Goal: Complete application form: Complete application form

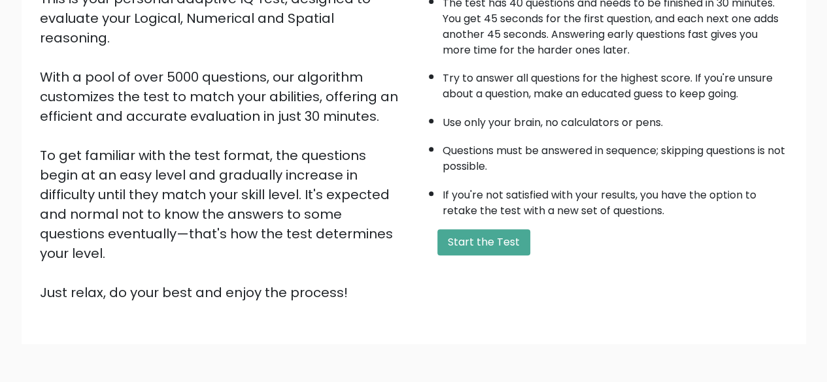
scroll to position [216, 0]
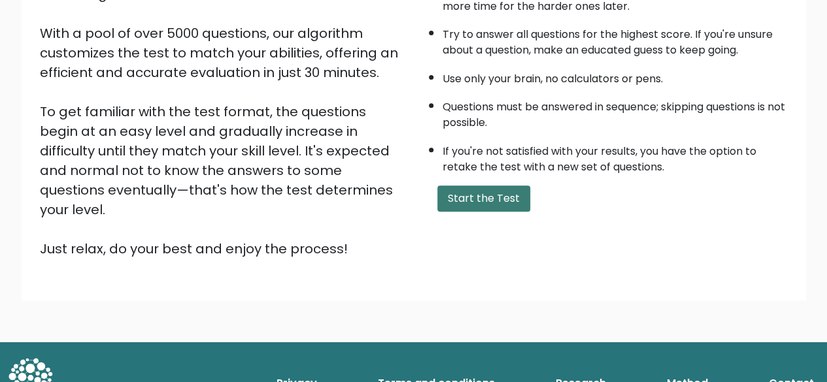
click at [467, 192] on button "Start the Test" at bounding box center [483, 199] width 93 height 26
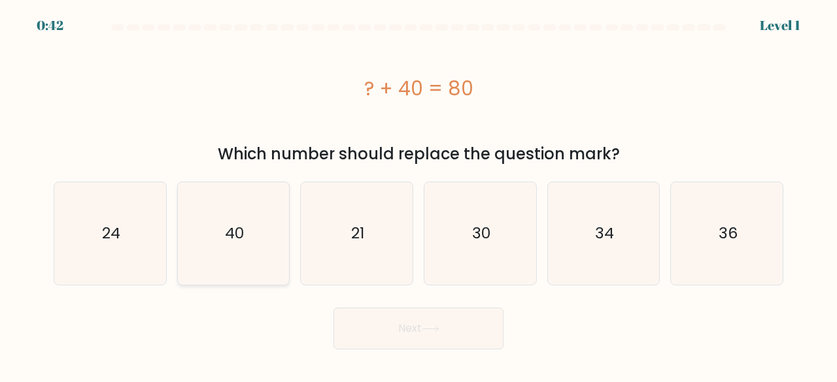
click at [216, 233] on icon "40" at bounding box center [233, 233] width 103 height 103
click at [418, 195] on input "b. 40" at bounding box center [418, 193] width 1 height 3
radio input "true"
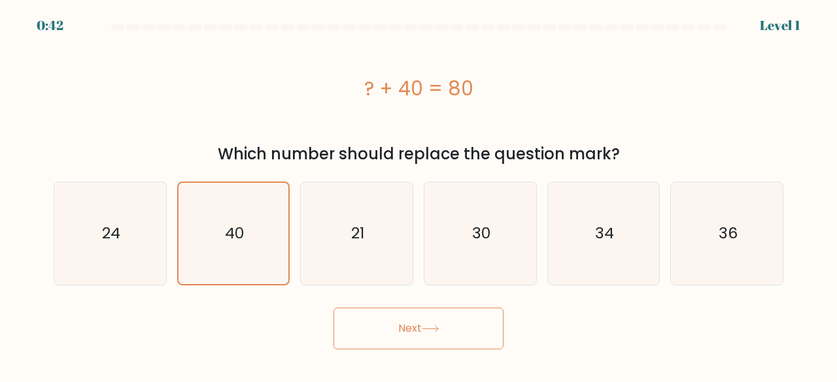
click at [367, 339] on button "Next" at bounding box center [418, 329] width 170 height 42
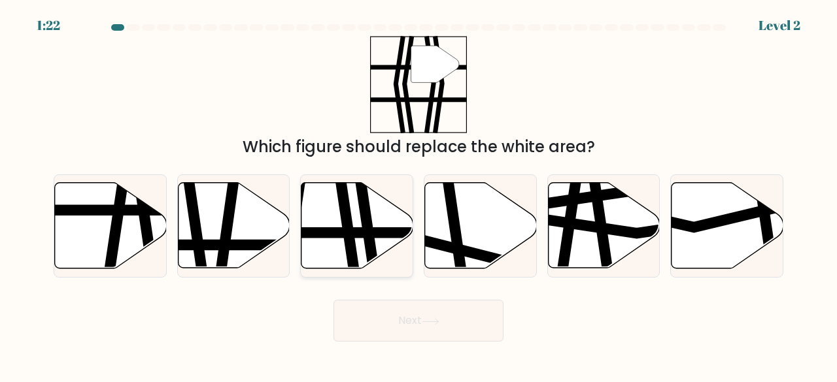
click at [367, 216] on icon at bounding box center [366, 273] width 16 height 225
click at [418, 195] on input "c." at bounding box center [418, 193] width 1 height 3
radio input "true"
click at [396, 314] on button "Next" at bounding box center [418, 321] width 170 height 42
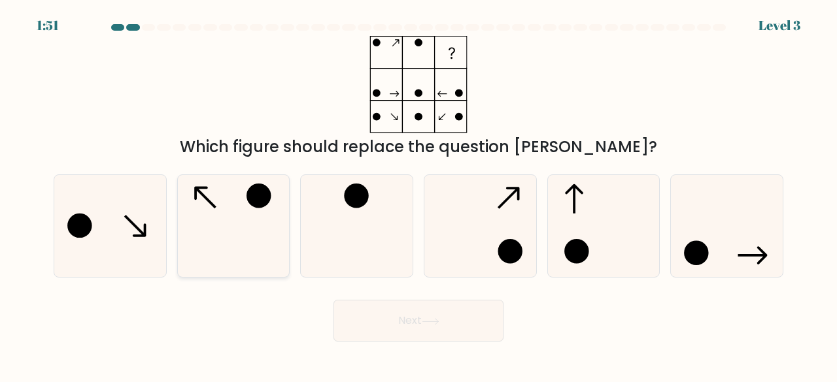
click at [217, 206] on icon at bounding box center [233, 226] width 103 height 103
click at [418, 195] on input "b." at bounding box center [418, 193] width 1 height 3
radio input "true"
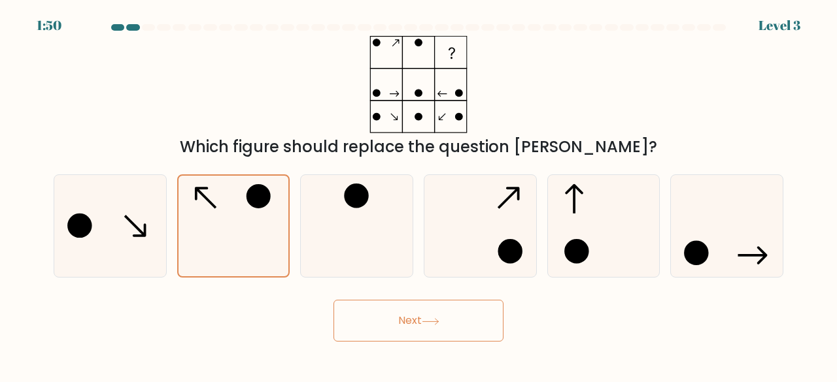
click at [448, 324] on button "Next" at bounding box center [418, 321] width 170 height 42
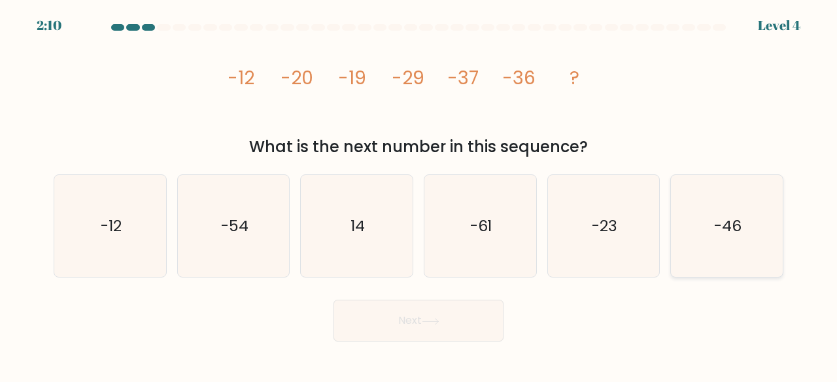
click at [767, 224] on icon "-46" at bounding box center [726, 226] width 103 height 103
click at [419, 195] on input "f. -46" at bounding box center [418, 193] width 1 height 3
radio input "true"
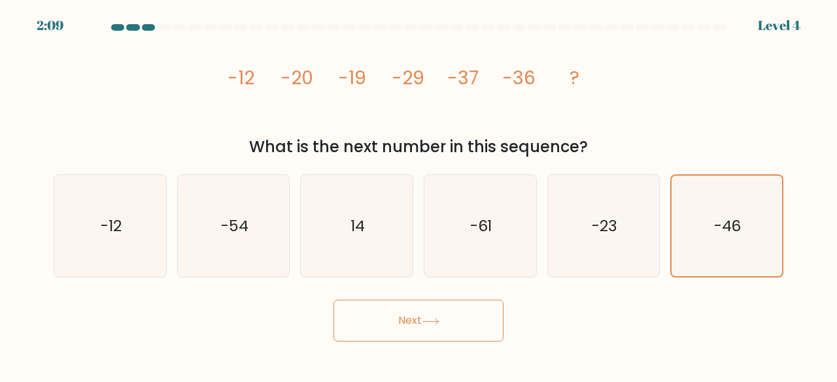
click at [414, 324] on button "Next" at bounding box center [418, 321] width 170 height 42
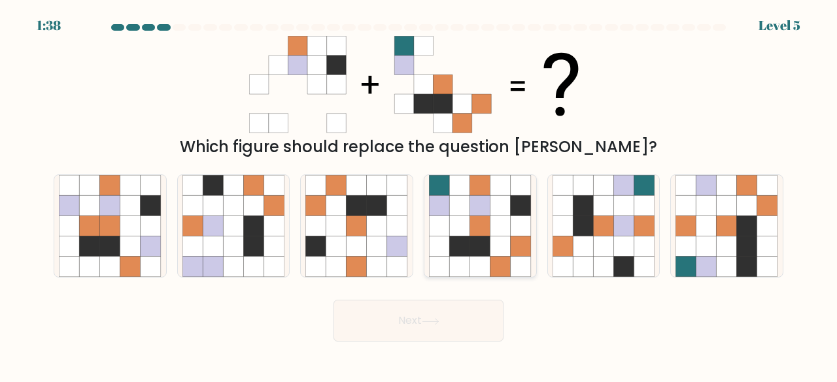
click at [477, 240] on icon at bounding box center [480, 247] width 20 height 20
click at [419, 195] on input "d." at bounding box center [418, 193] width 1 height 3
radio input "true"
click at [454, 307] on button "Next" at bounding box center [418, 321] width 170 height 42
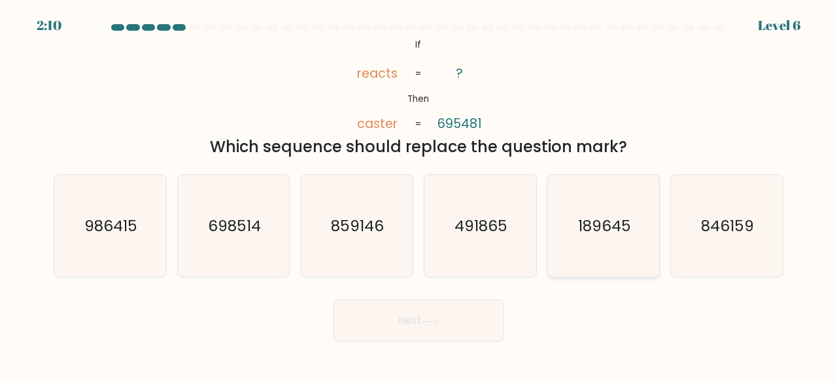
click at [596, 233] on text "189645" at bounding box center [604, 226] width 53 height 22
click at [419, 195] on input "e. 189645" at bounding box center [418, 193] width 1 height 3
radio input "true"
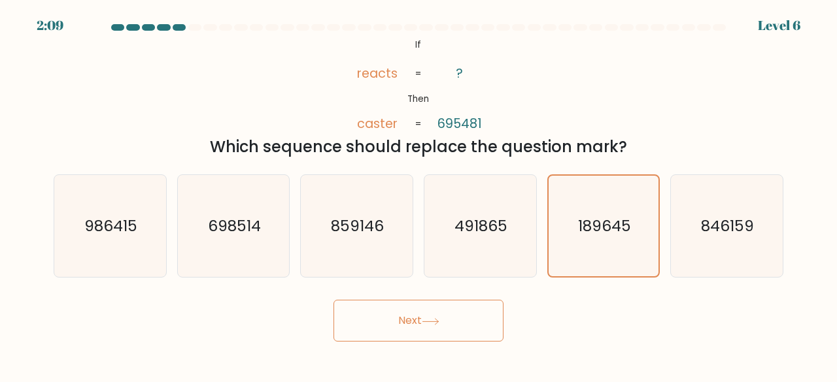
click at [421, 305] on button "Next" at bounding box center [418, 321] width 170 height 42
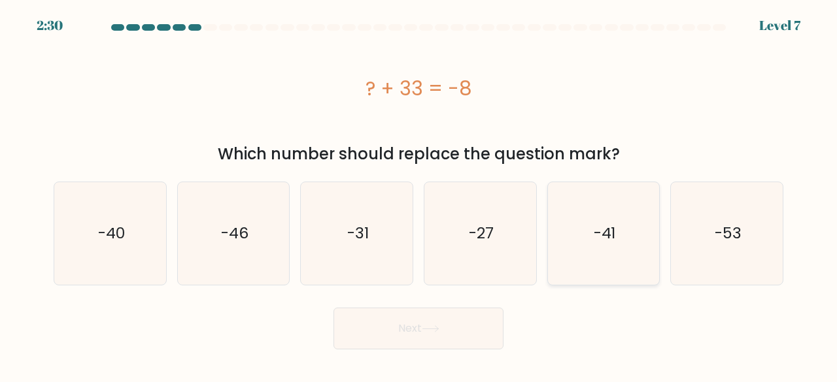
click at [612, 226] on text "-41" at bounding box center [605, 234] width 22 height 22
click at [419, 195] on input "e. -41" at bounding box center [418, 193] width 1 height 3
radio input "true"
click at [417, 327] on button "Next" at bounding box center [418, 329] width 170 height 42
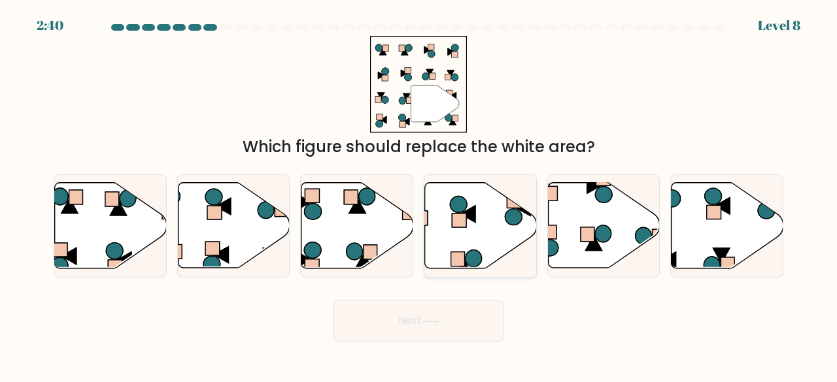
click at [460, 227] on rect at bounding box center [459, 221] width 14 height 14
click at [419, 195] on input "d." at bounding box center [418, 193] width 1 height 3
radio input "true"
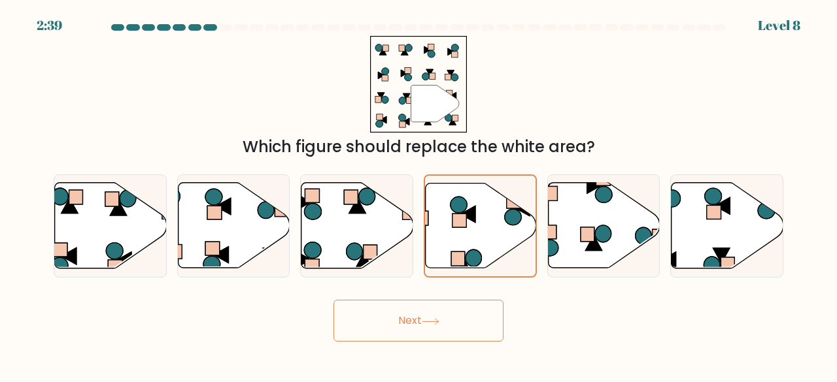
click at [437, 317] on button "Next" at bounding box center [418, 321] width 170 height 42
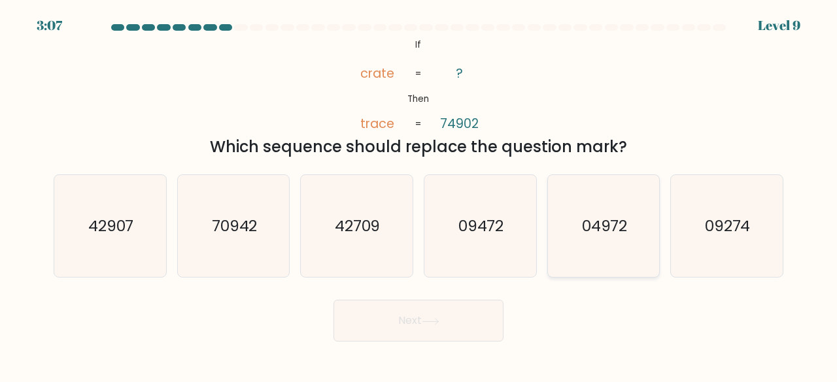
click at [594, 233] on text "04972" at bounding box center [605, 226] width 46 height 22
click at [419, 195] on input "e. 04972" at bounding box center [418, 193] width 1 height 3
radio input "true"
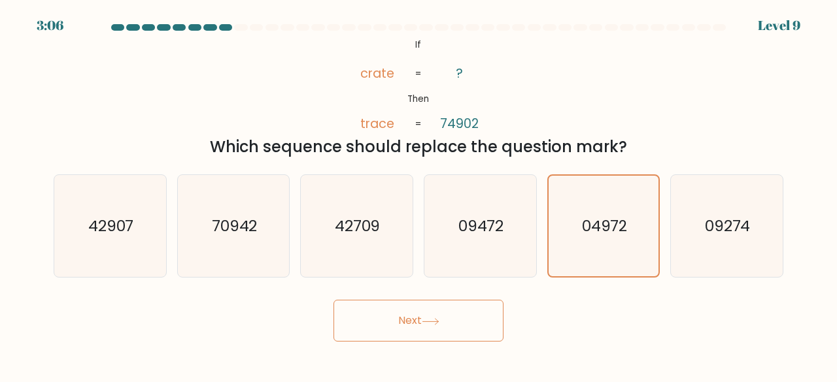
click at [463, 316] on button "Next" at bounding box center [418, 321] width 170 height 42
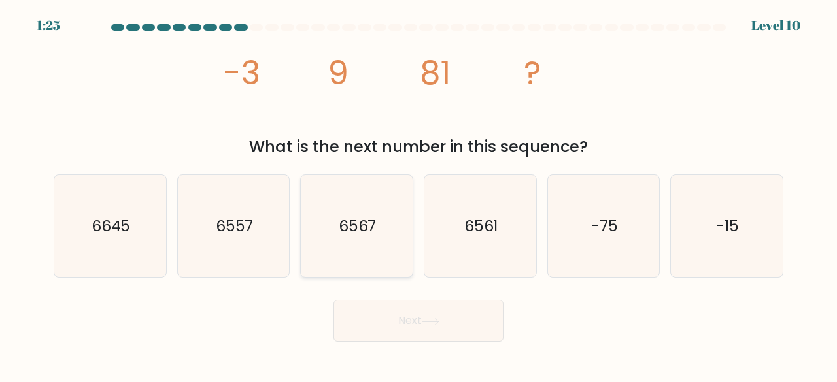
click at [344, 233] on text "6567" at bounding box center [358, 226] width 38 height 22
click at [418, 195] on input "c. 6567" at bounding box center [418, 193] width 1 height 3
radio input "true"
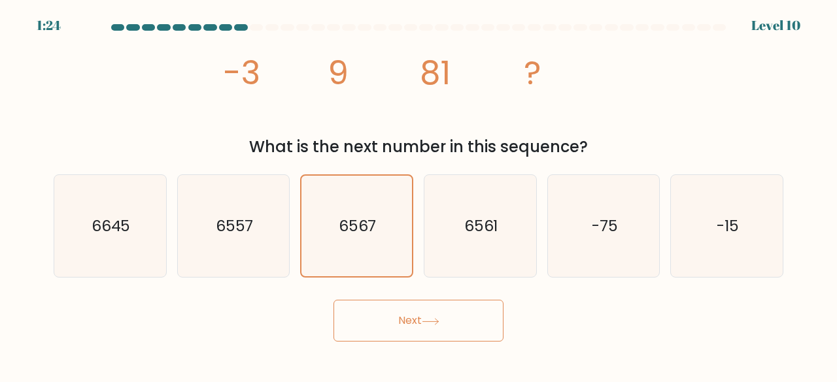
click at [395, 321] on button "Next" at bounding box center [418, 321] width 170 height 42
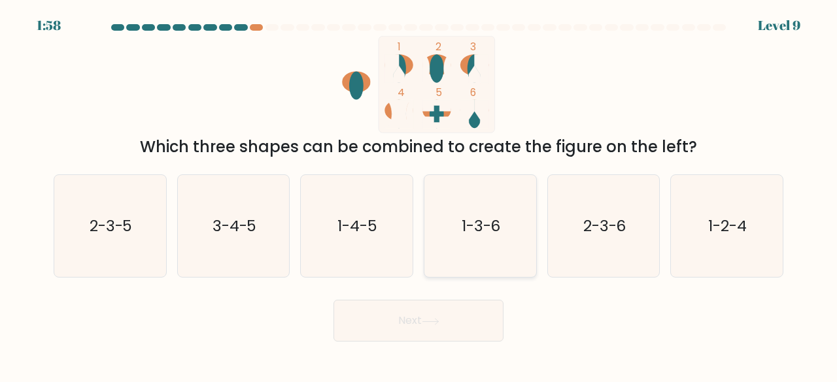
click at [484, 225] on text "1-3-6" at bounding box center [480, 226] width 39 height 22
click at [419, 195] on input "d. 1-3-6" at bounding box center [418, 193] width 1 height 3
radio input "true"
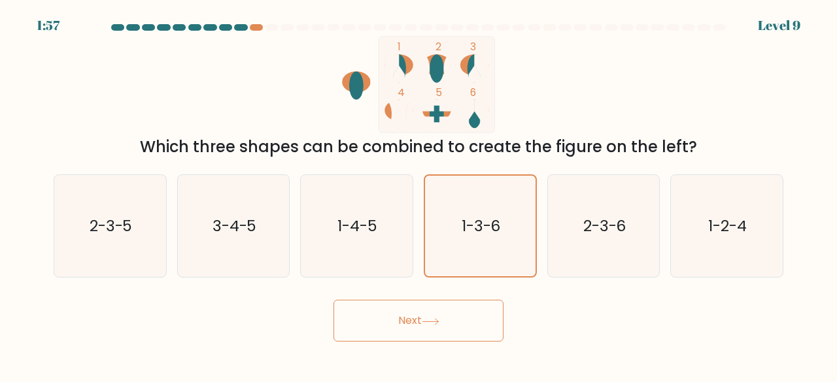
click at [429, 322] on icon at bounding box center [430, 322] width 16 height 6
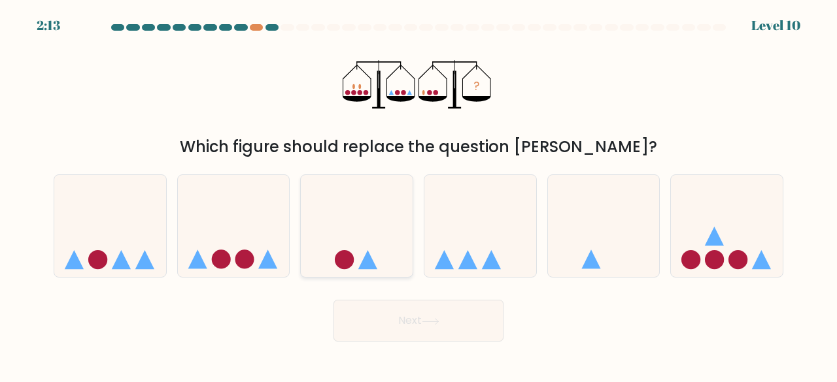
click at [350, 223] on icon at bounding box center [357, 226] width 112 height 92
click at [418, 195] on input "c." at bounding box center [418, 193] width 1 height 3
radio input "true"
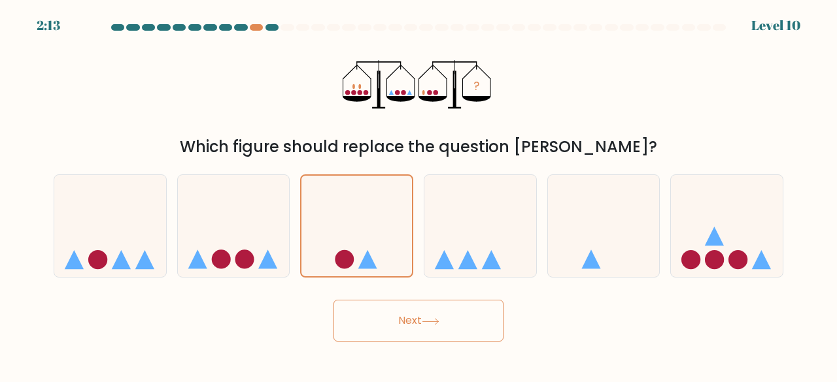
click at [382, 314] on button "Next" at bounding box center [418, 321] width 170 height 42
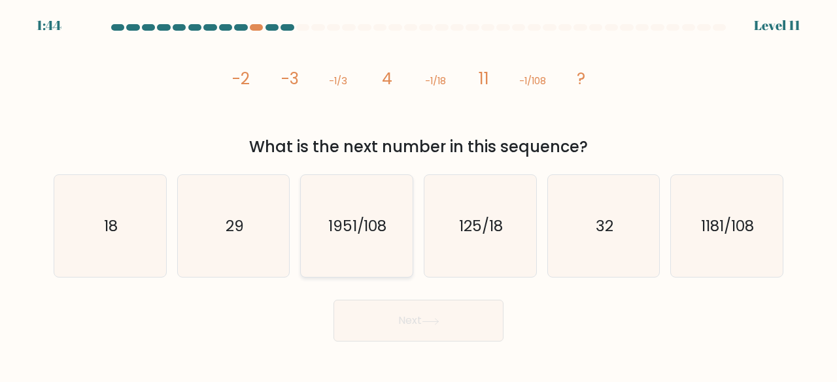
click at [350, 206] on icon "1951/108" at bounding box center [356, 226] width 103 height 103
click at [418, 195] on input "c. 1951/108" at bounding box center [418, 193] width 1 height 3
radio input "true"
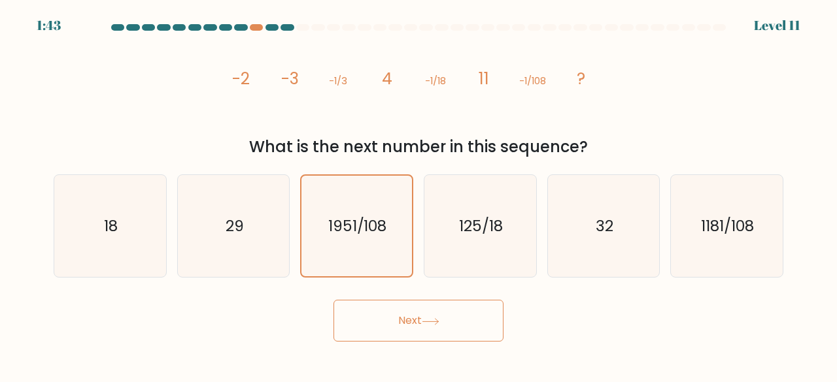
click at [392, 322] on button "Next" at bounding box center [418, 321] width 170 height 42
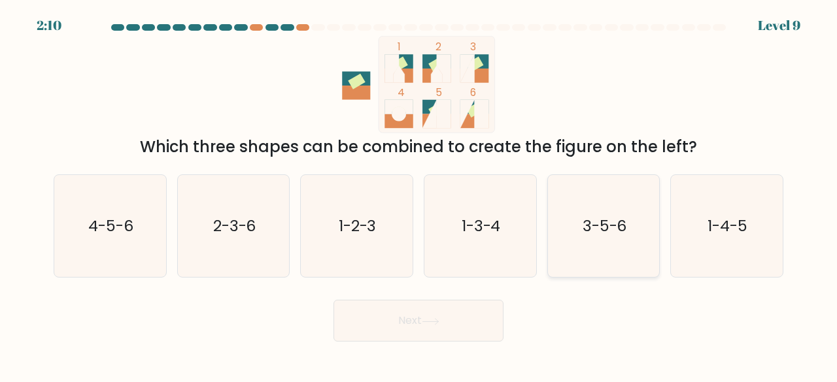
click at [600, 240] on icon "3-5-6" at bounding box center [603, 226] width 103 height 103
click at [419, 195] on input "e. 3-5-6" at bounding box center [418, 193] width 1 height 3
radio input "true"
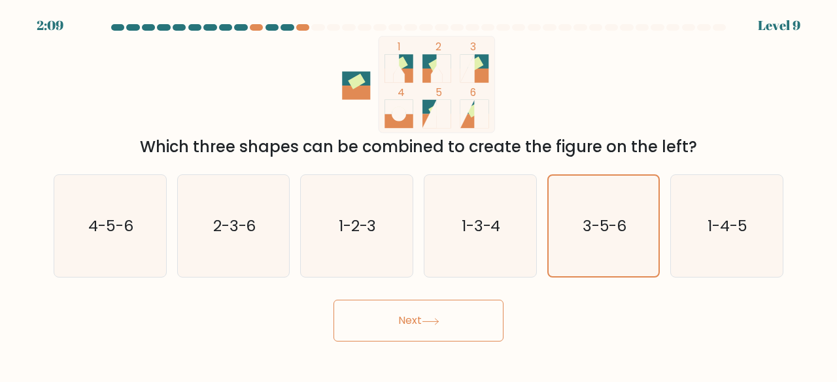
click at [409, 317] on button "Next" at bounding box center [418, 321] width 170 height 42
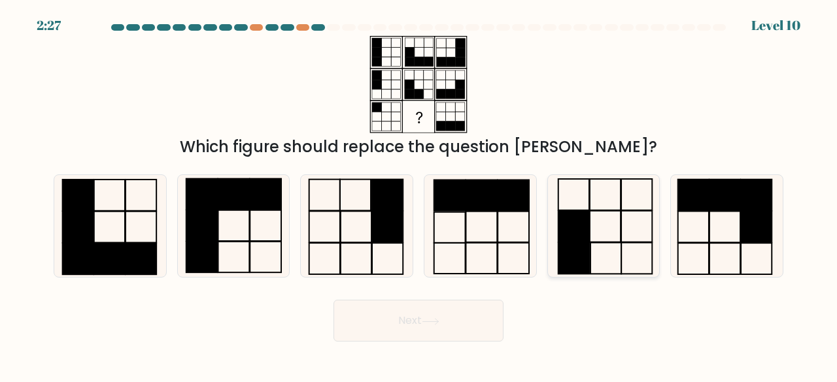
click at [599, 179] on rect at bounding box center [605, 194] width 31 height 31
click at [419, 192] on input "e." at bounding box center [418, 193] width 1 height 3
radio input "true"
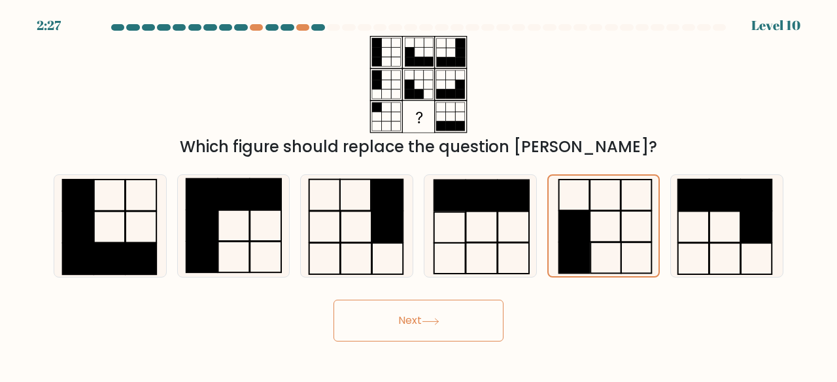
click at [472, 318] on button "Next" at bounding box center [418, 321] width 170 height 42
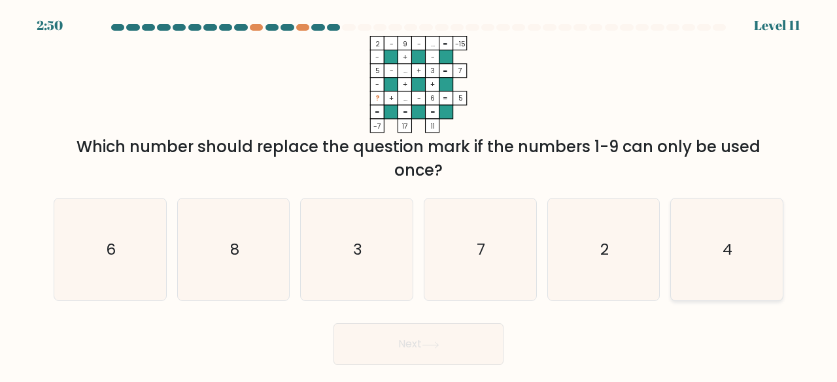
click at [750, 269] on icon "4" at bounding box center [726, 250] width 103 height 103
click at [419, 195] on input "f. 4" at bounding box center [418, 193] width 1 height 3
radio input "true"
click at [418, 354] on button "Next" at bounding box center [418, 345] width 170 height 42
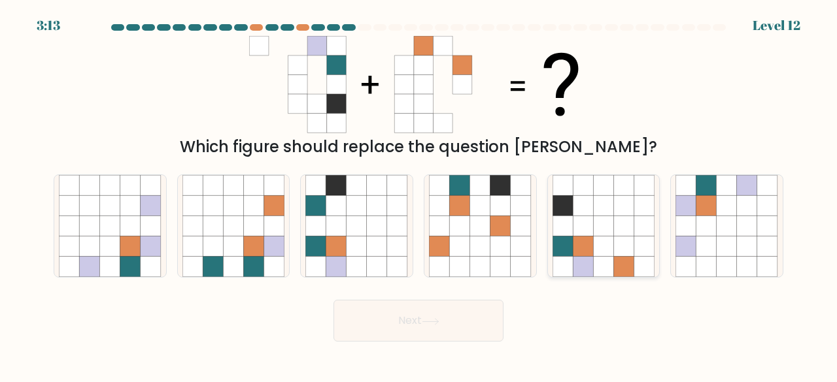
click at [600, 229] on icon at bounding box center [603, 226] width 20 height 20
click at [419, 195] on input "e." at bounding box center [418, 193] width 1 height 3
radio input "true"
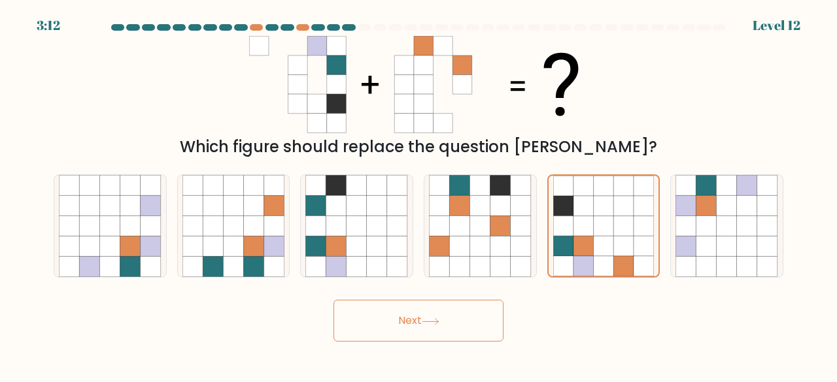
click at [409, 324] on button "Next" at bounding box center [418, 321] width 170 height 42
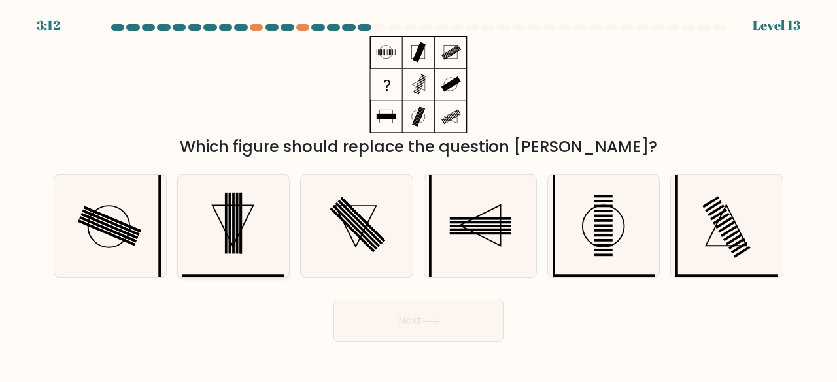
click at [233, 233] on rect at bounding box center [233, 223] width 3 height 61
click at [418, 195] on input "b." at bounding box center [418, 193] width 1 height 3
radio input "true"
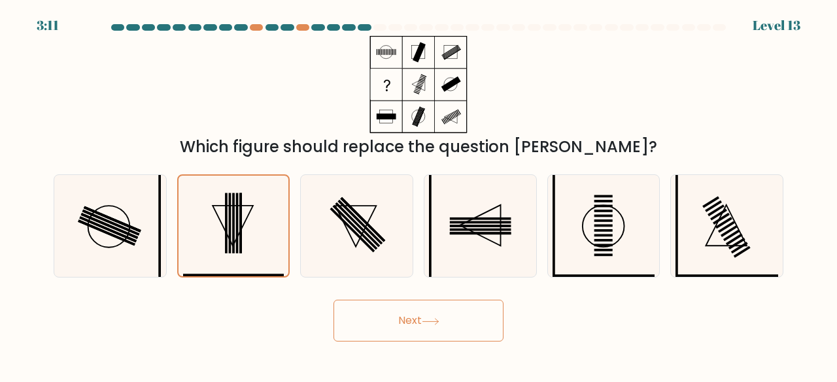
click at [439, 323] on icon at bounding box center [431, 321] width 18 height 7
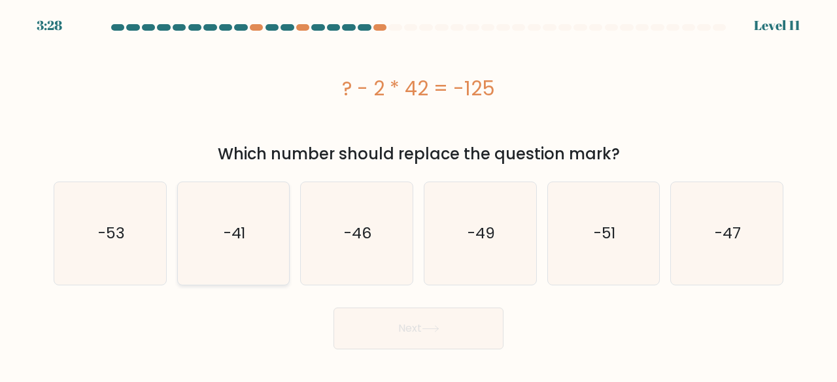
click at [238, 211] on icon "-41" at bounding box center [233, 233] width 103 height 103
click at [418, 195] on input "b. -41" at bounding box center [418, 193] width 1 height 3
radio input "true"
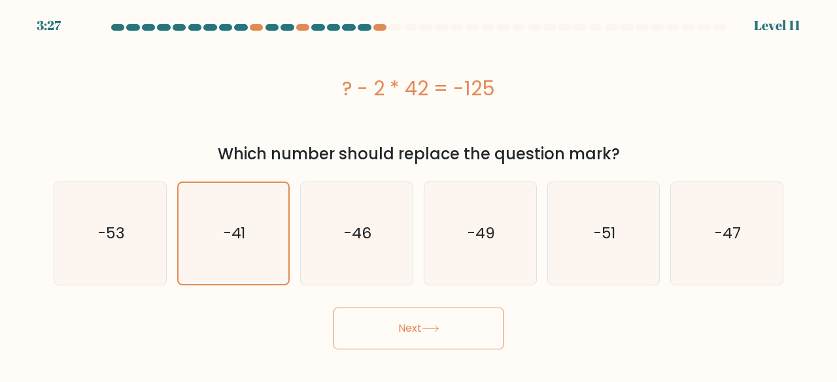
click at [391, 318] on button "Next" at bounding box center [418, 329] width 170 height 42
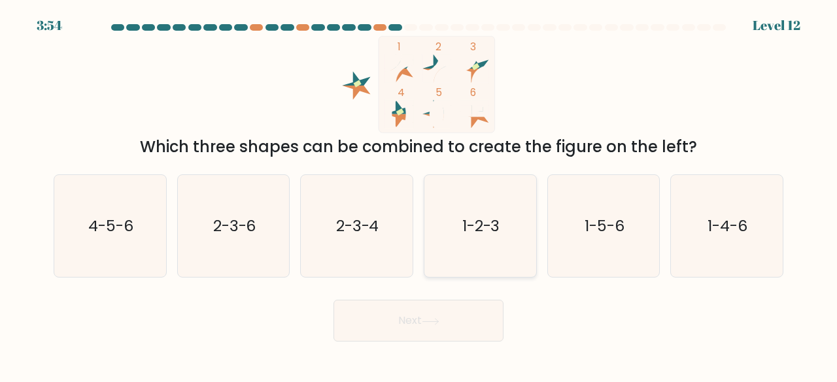
click at [520, 200] on icon "1-2-3" at bounding box center [480, 226] width 103 height 103
click at [419, 195] on input "d. 1-2-3" at bounding box center [418, 193] width 1 height 3
radio input "true"
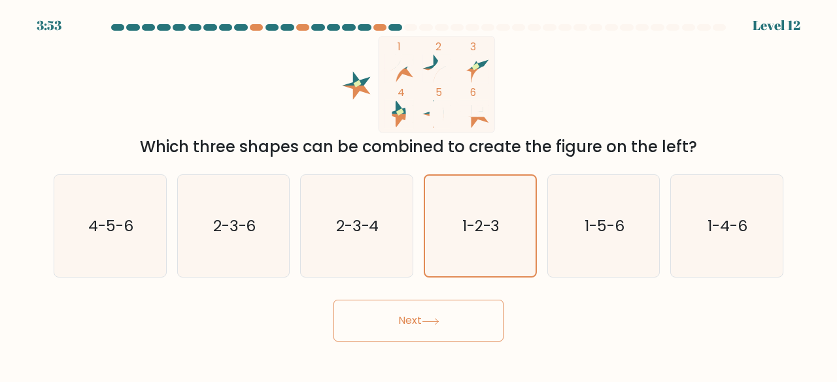
click at [411, 318] on button "Next" at bounding box center [418, 321] width 170 height 42
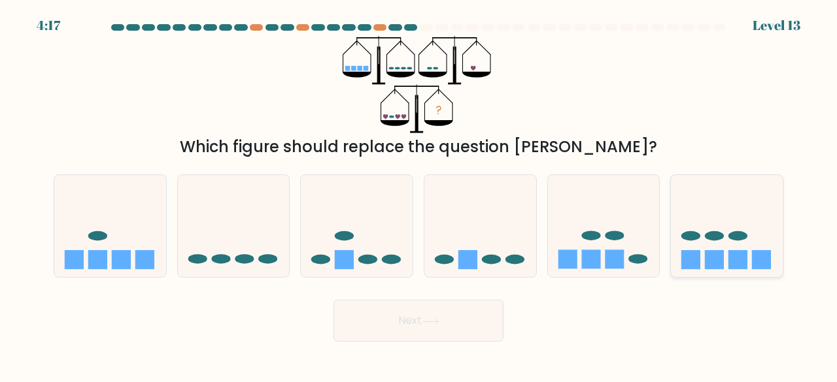
click at [748, 229] on icon at bounding box center [727, 226] width 112 height 92
click at [419, 195] on input "f." at bounding box center [418, 193] width 1 height 3
radio input "true"
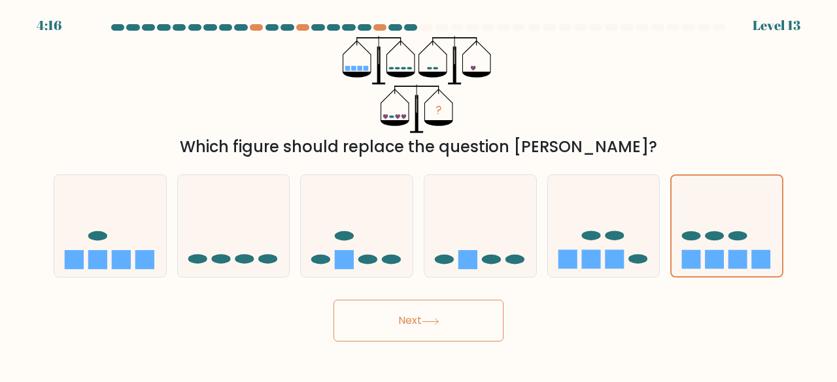
click at [455, 322] on button "Next" at bounding box center [418, 321] width 170 height 42
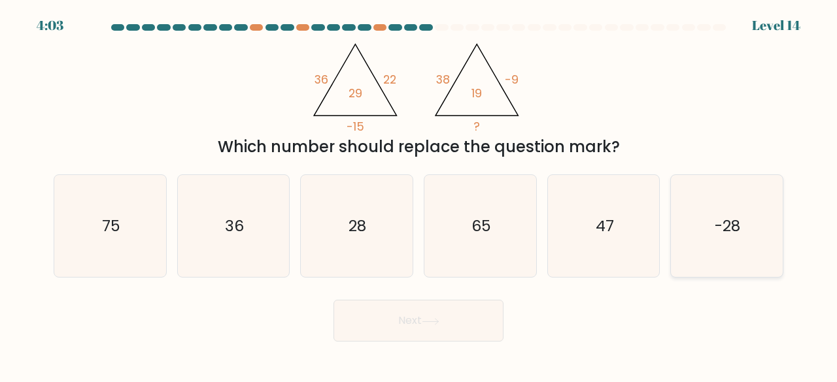
click at [692, 188] on icon "-28" at bounding box center [726, 226] width 103 height 103
click at [419, 192] on input "f. -28" at bounding box center [418, 193] width 1 height 3
radio input "true"
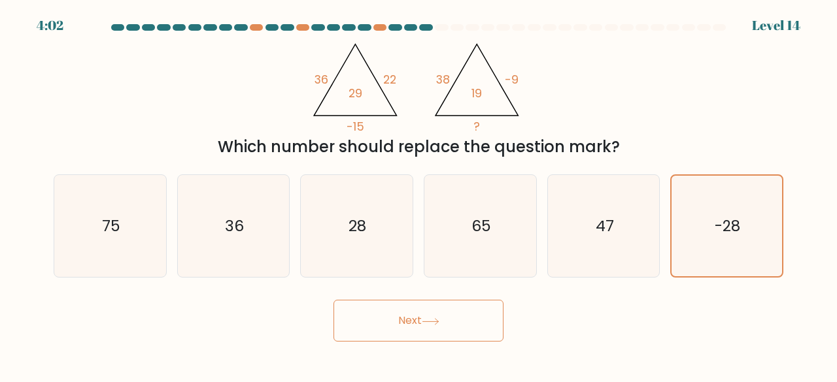
click at [460, 318] on button "Next" at bounding box center [418, 321] width 170 height 42
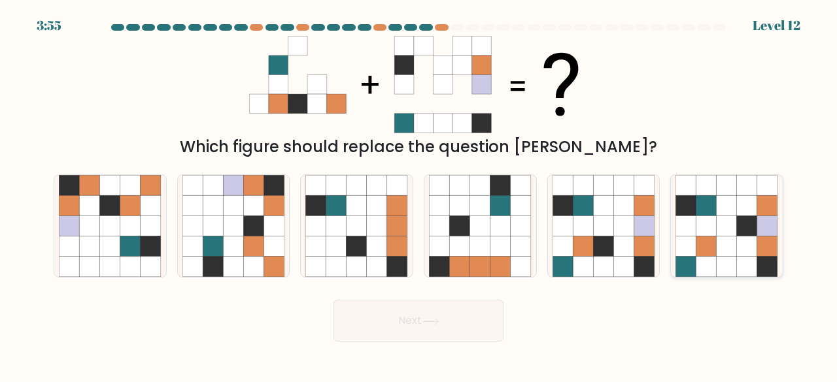
click at [766, 235] on icon at bounding box center [767, 226] width 20 height 20
click at [419, 195] on input "f." at bounding box center [418, 193] width 1 height 3
radio input "true"
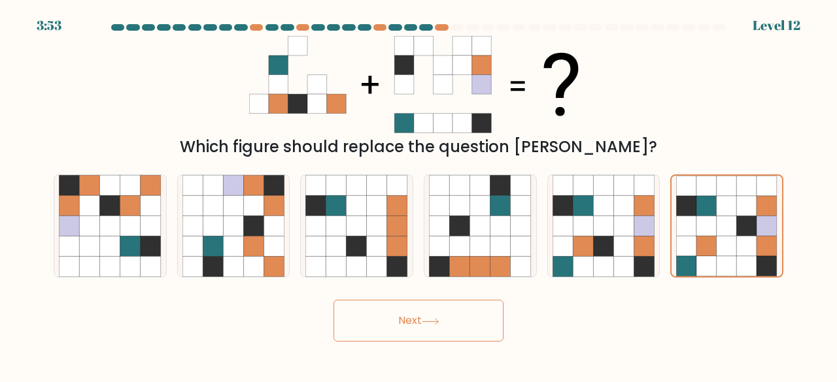
click at [455, 314] on button "Next" at bounding box center [418, 321] width 170 height 42
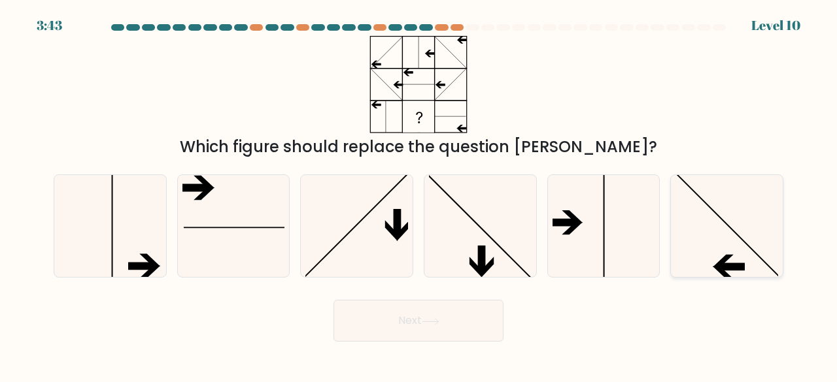
click at [761, 227] on icon at bounding box center [726, 226] width 103 height 103
click at [419, 195] on input "f." at bounding box center [418, 193] width 1 height 3
radio input "true"
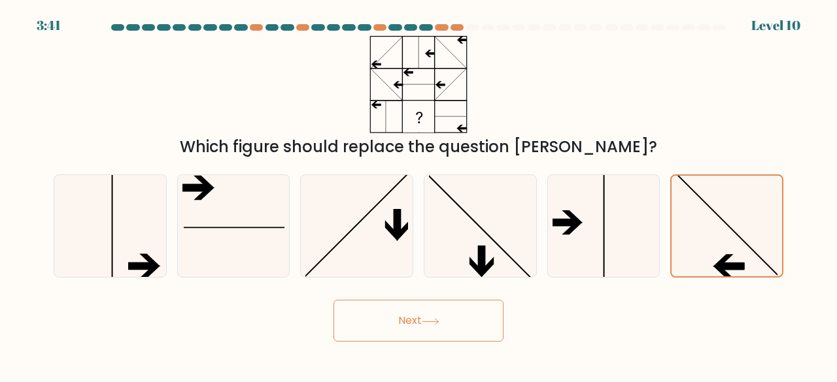
click at [449, 332] on button "Next" at bounding box center [418, 321] width 170 height 42
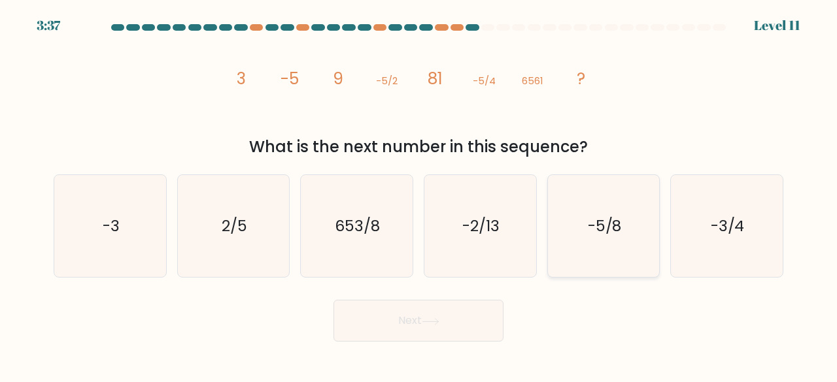
click at [599, 233] on text "-5/8" at bounding box center [605, 226] width 34 height 22
click at [419, 195] on input "e. -5/8" at bounding box center [418, 193] width 1 height 3
radio input "true"
click at [458, 316] on button "Next" at bounding box center [418, 321] width 170 height 42
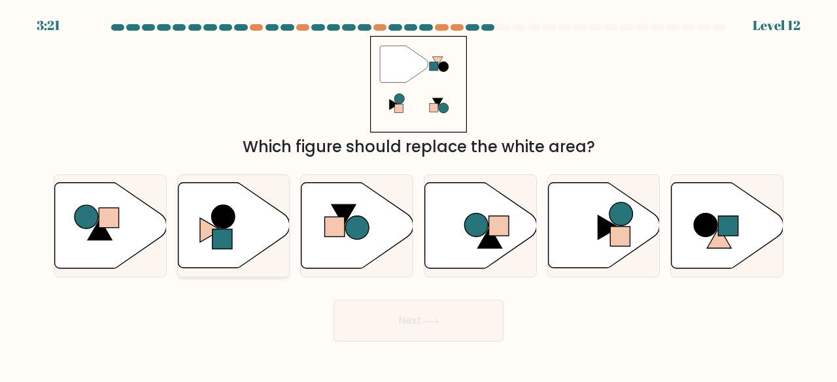
click at [227, 224] on circle at bounding box center [223, 217] width 24 height 24
click at [418, 195] on input "b." at bounding box center [418, 193] width 1 height 3
radio input "true"
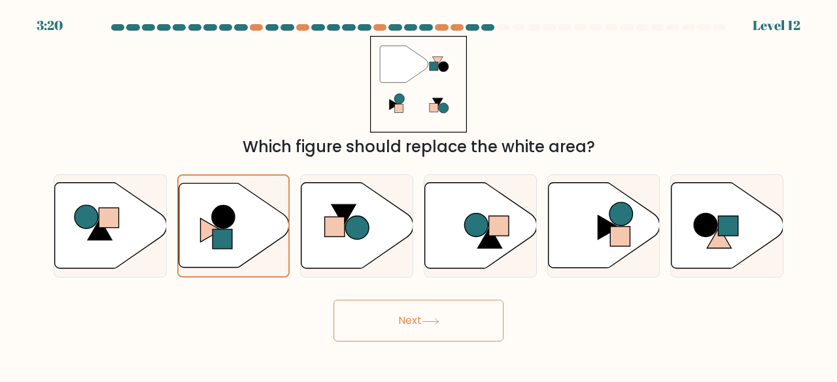
click at [407, 324] on button "Next" at bounding box center [418, 321] width 170 height 42
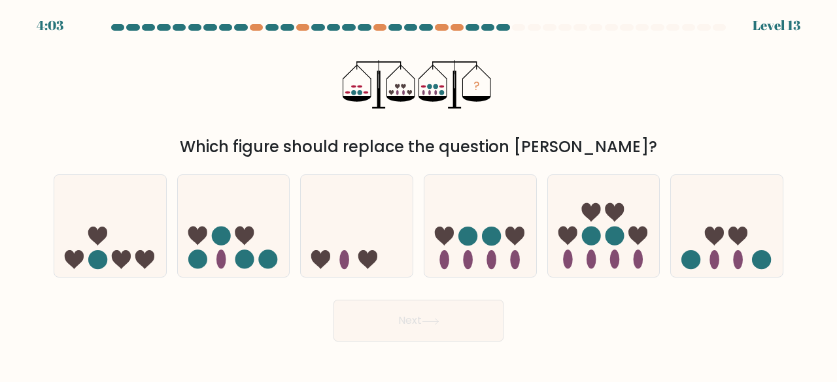
click at [407, 324] on button "Next" at bounding box center [418, 321] width 170 height 42
click at [743, 222] on icon at bounding box center [727, 226] width 112 height 92
click at [419, 195] on input "f." at bounding box center [418, 193] width 1 height 3
radio input "true"
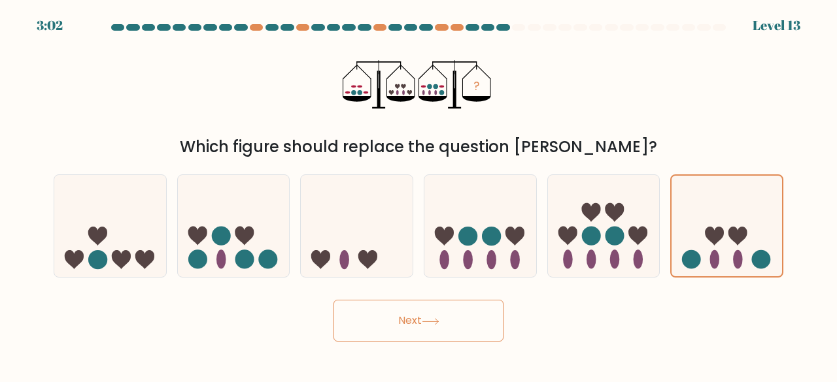
click at [437, 315] on button "Next" at bounding box center [418, 321] width 170 height 42
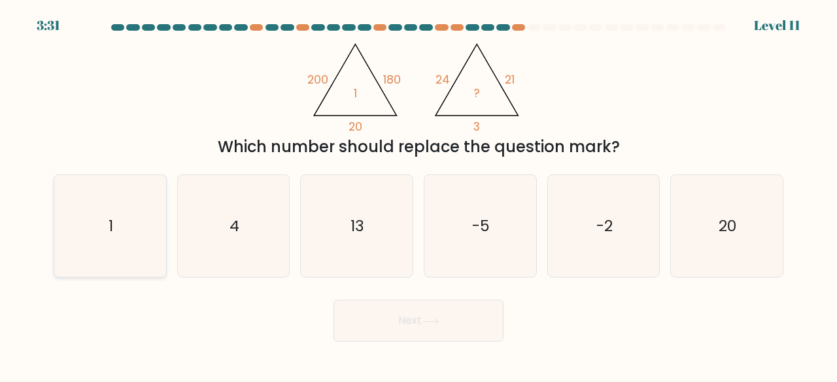
click at [107, 226] on icon "1" at bounding box center [110, 226] width 103 height 103
click at [418, 195] on input "a. 1" at bounding box center [418, 193] width 1 height 3
radio input "true"
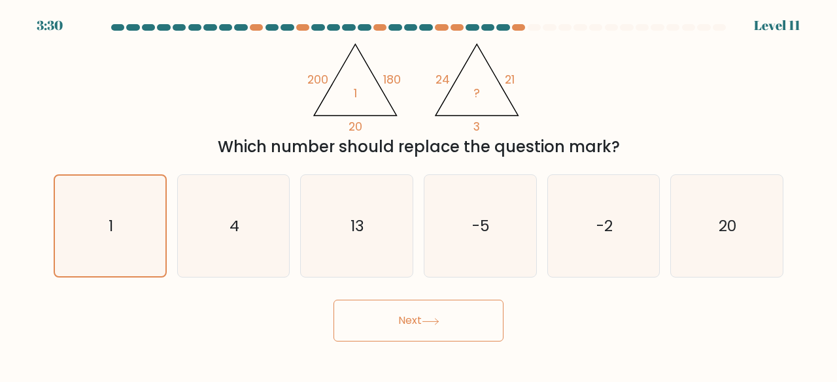
click at [414, 313] on button "Next" at bounding box center [418, 321] width 170 height 42
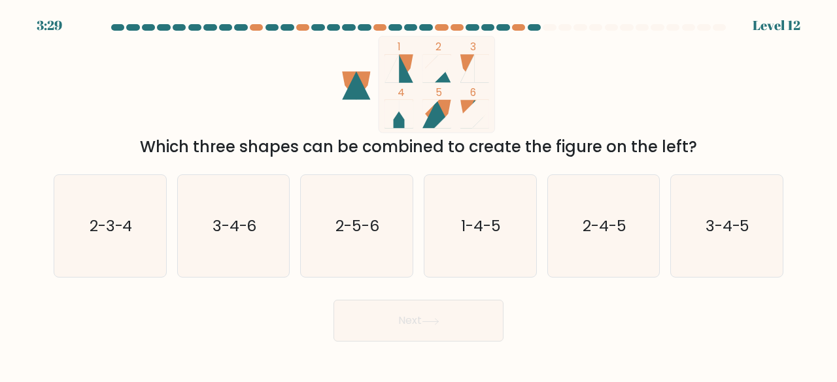
click at [414, 313] on button "Next" at bounding box center [418, 321] width 170 height 42
click at [624, 331] on div "Next" at bounding box center [418, 317] width 745 height 48
click at [380, 211] on icon "2-5-6" at bounding box center [356, 226] width 103 height 103
click at [418, 195] on input "c. 2-5-6" at bounding box center [418, 193] width 1 height 3
radio input "true"
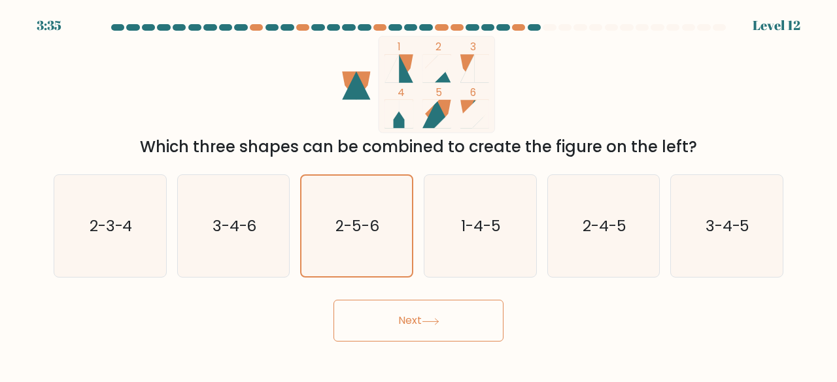
click at [401, 318] on button "Next" at bounding box center [418, 321] width 170 height 42
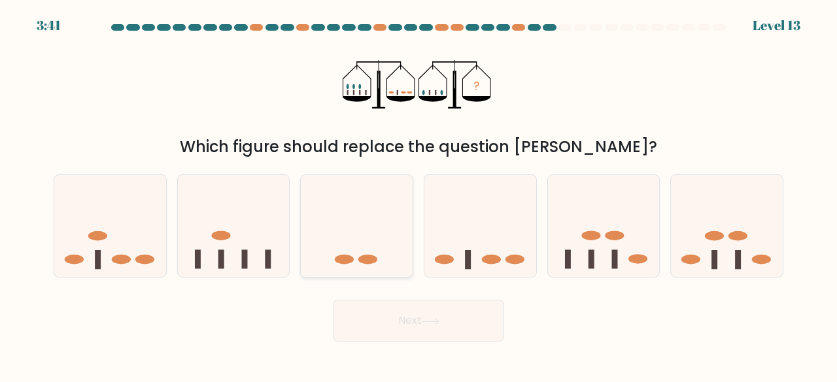
click at [357, 248] on icon at bounding box center [357, 226] width 112 height 92
click at [418, 195] on input "c." at bounding box center [418, 193] width 1 height 3
radio input "true"
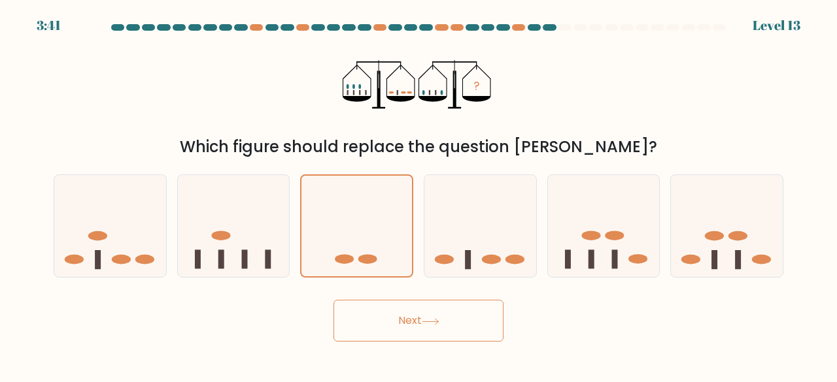
click at [392, 318] on button "Next" at bounding box center [418, 321] width 170 height 42
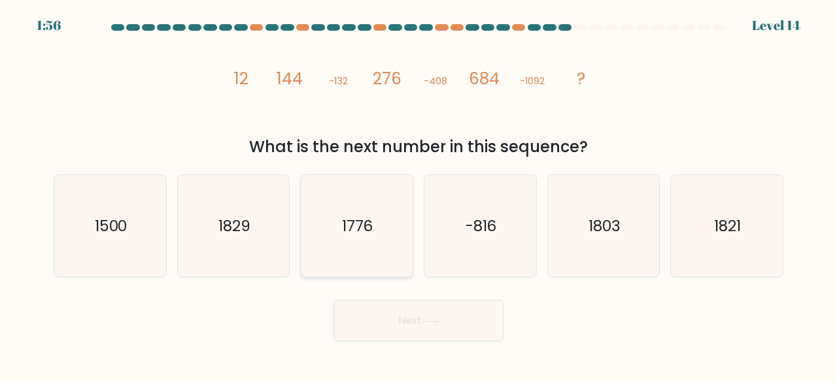
click at [378, 246] on icon "1776" at bounding box center [356, 226] width 103 height 103
click at [418, 195] on input "c. [DATE]" at bounding box center [418, 193] width 1 height 3
radio input "true"
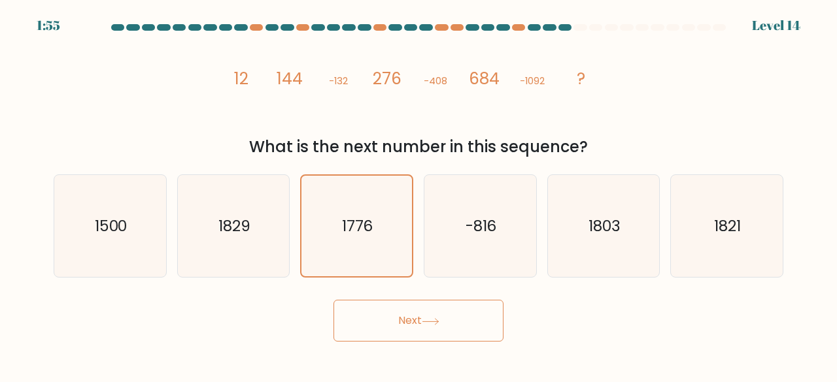
click at [405, 321] on button "Next" at bounding box center [418, 321] width 170 height 42
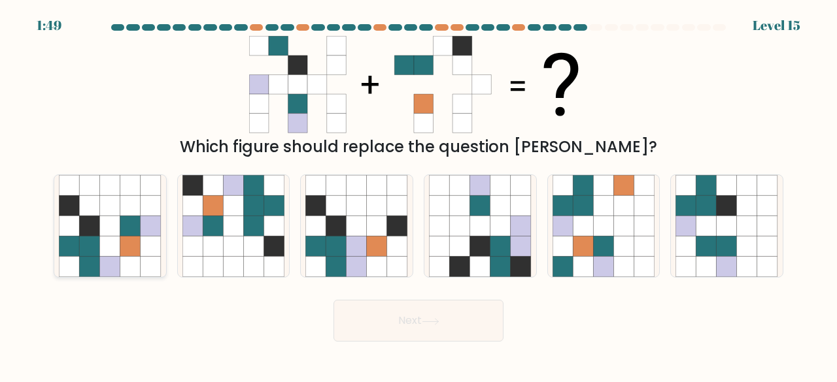
click at [128, 216] on icon at bounding box center [130, 205] width 20 height 20
click at [418, 195] on input "a." at bounding box center [418, 193] width 1 height 3
radio input "true"
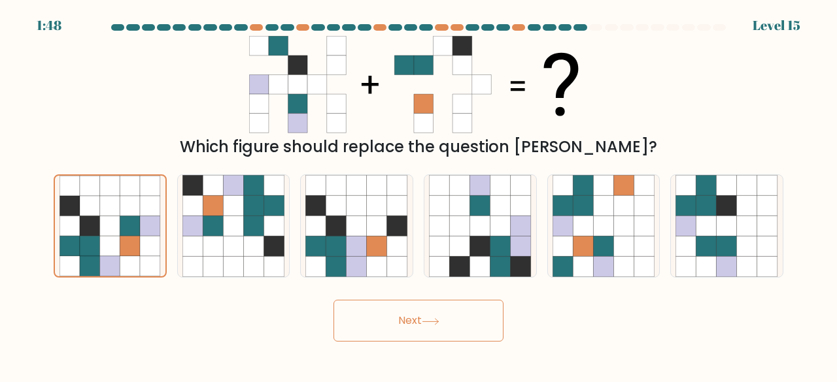
click at [418, 320] on button "Next" at bounding box center [418, 321] width 170 height 42
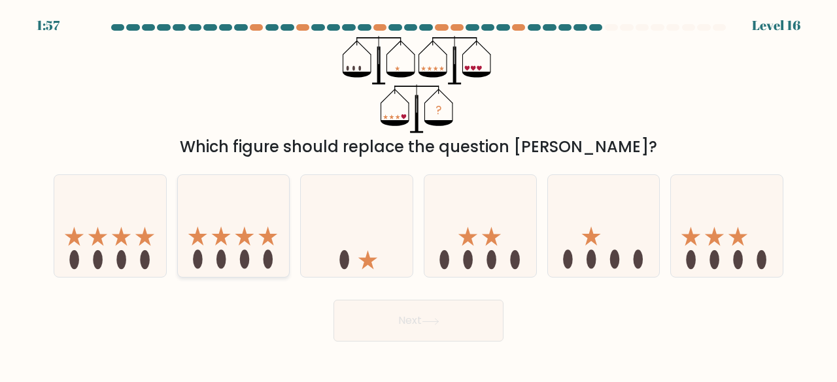
click at [248, 247] on icon at bounding box center [234, 226] width 112 height 92
click at [418, 195] on input "b." at bounding box center [418, 193] width 1 height 3
radio input "true"
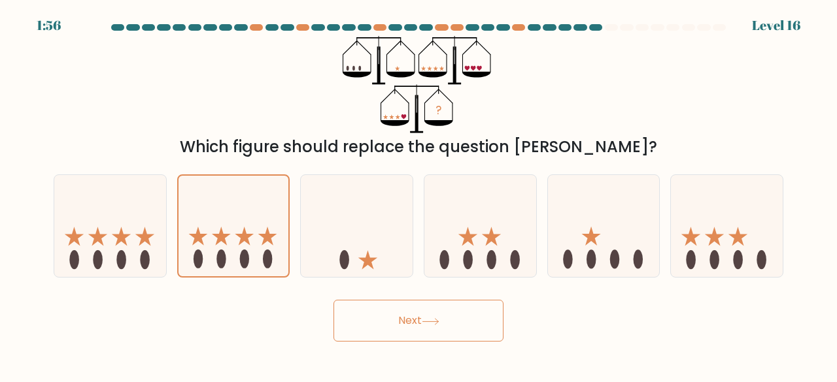
click at [384, 312] on button "Next" at bounding box center [418, 321] width 170 height 42
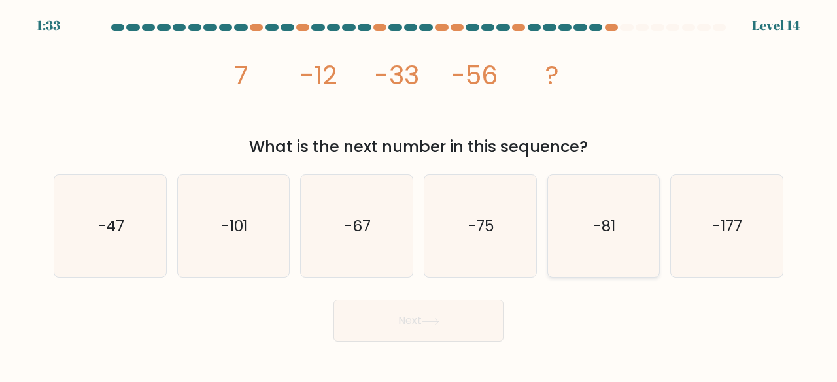
click at [582, 244] on icon "-81" at bounding box center [603, 226] width 103 height 103
click at [419, 195] on input "e. -81" at bounding box center [418, 193] width 1 height 3
radio input "true"
click at [449, 314] on button "Next" at bounding box center [418, 321] width 170 height 42
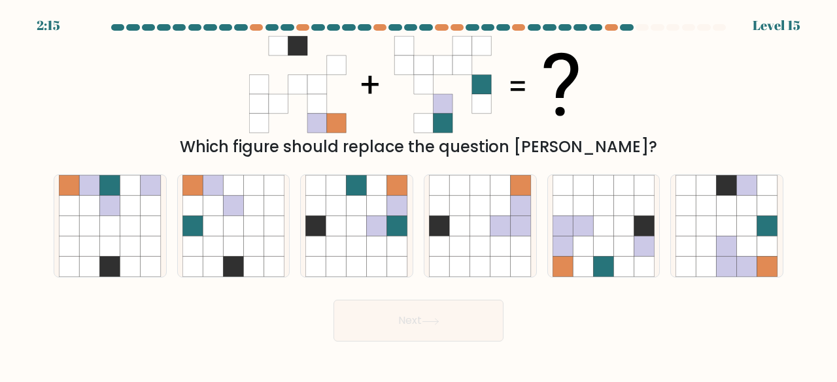
click at [467, 314] on button "Next" at bounding box center [418, 321] width 170 height 42
click at [363, 245] on icon at bounding box center [356, 247] width 20 height 20
click at [418, 195] on input "c." at bounding box center [418, 193] width 1 height 3
radio input "true"
click at [392, 333] on button "Next" at bounding box center [418, 321] width 170 height 42
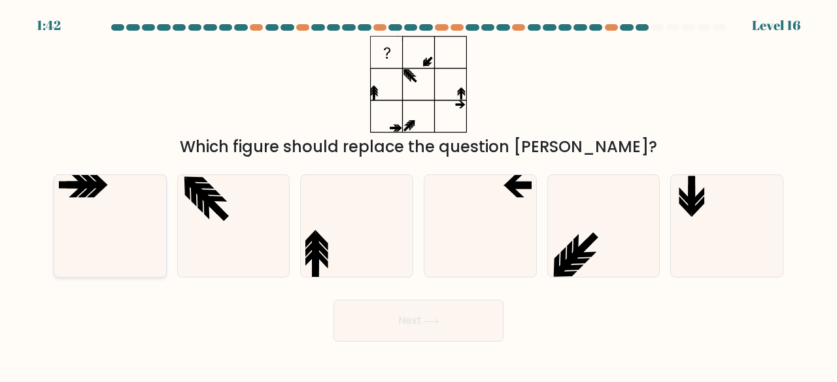
click at [110, 226] on icon at bounding box center [110, 226] width 103 height 103
click at [418, 195] on input "a." at bounding box center [418, 193] width 1 height 3
radio input "true"
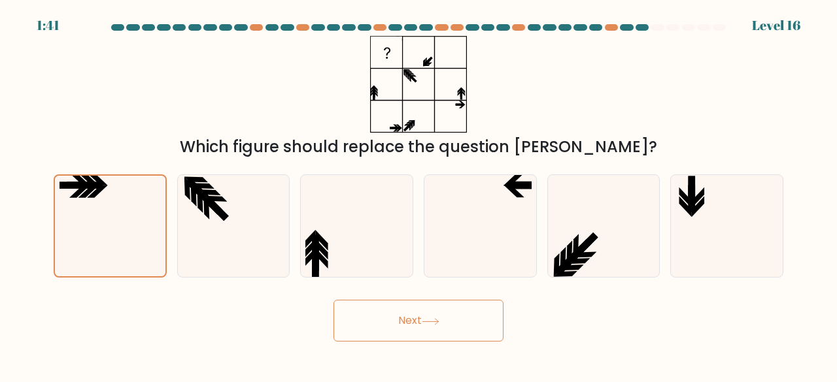
click at [380, 324] on button "Next" at bounding box center [418, 321] width 170 height 42
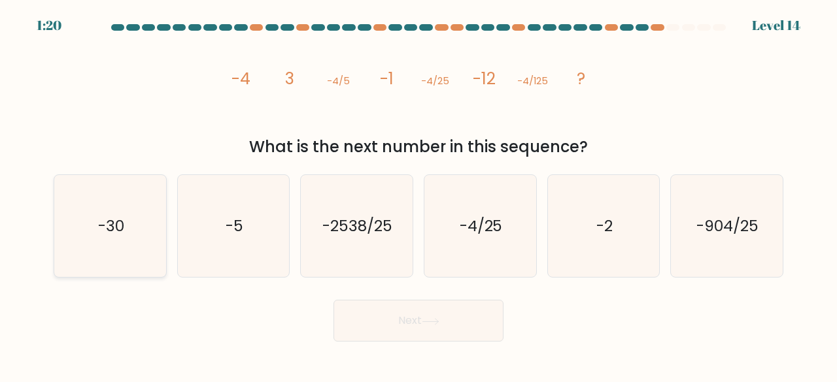
click at [87, 230] on icon "-30" at bounding box center [110, 226] width 103 height 103
click at [418, 195] on input "a. -30" at bounding box center [418, 193] width 1 height 3
radio input "true"
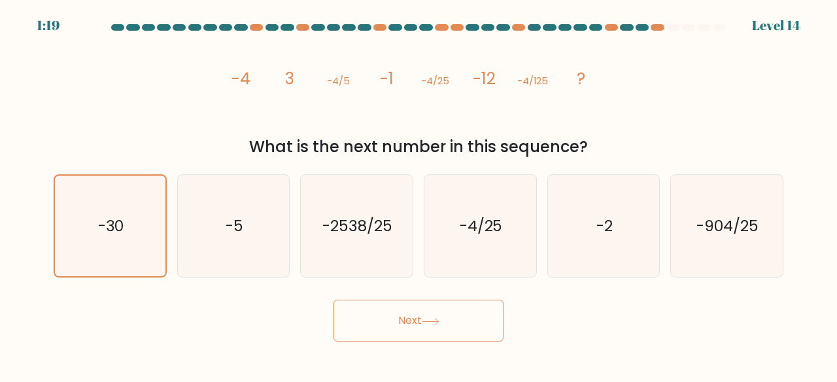
click at [403, 322] on button "Next" at bounding box center [418, 321] width 170 height 42
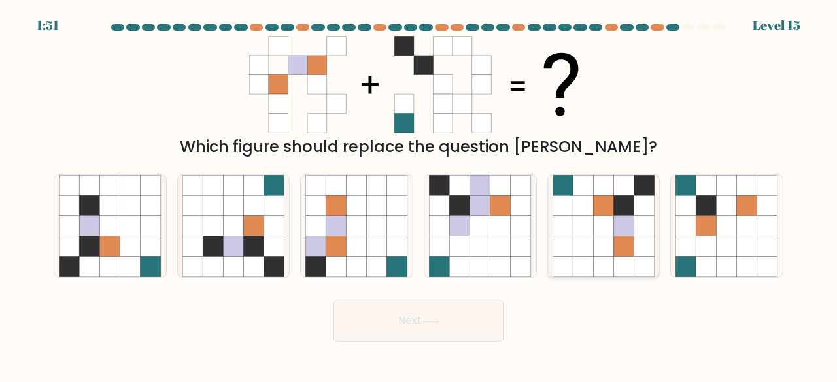
click at [584, 243] on icon at bounding box center [583, 247] width 20 height 20
click at [419, 195] on input "e." at bounding box center [418, 193] width 1 height 3
radio input "true"
click at [429, 325] on icon at bounding box center [431, 321] width 18 height 7
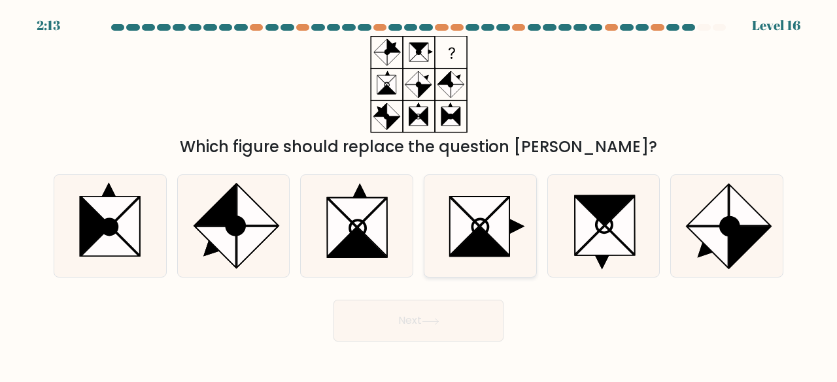
click at [468, 229] on icon at bounding box center [464, 226] width 29 height 58
click at [419, 195] on input "d." at bounding box center [418, 193] width 1 height 3
radio input "true"
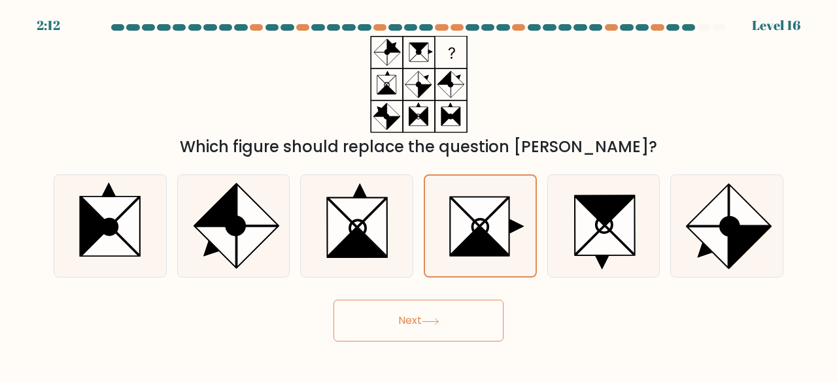
click at [414, 324] on button "Next" at bounding box center [418, 321] width 170 height 42
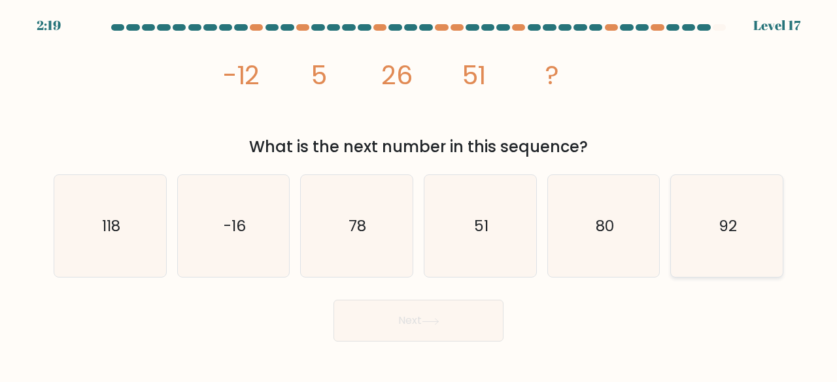
click at [746, 224] on icon "92" at bounding box center [726, 226] width 103 height 103
click at [419, 195] on input "f. 92" at bounding box center [418, 193] width 1 height 3
radio input "true"
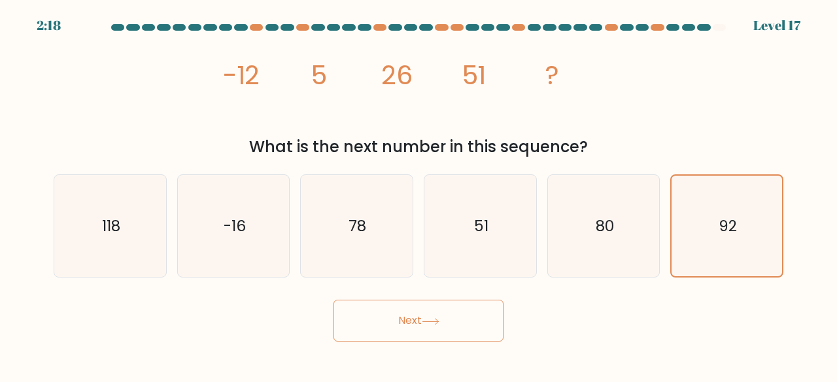
click at [458, 308] on button "Next" at bounding box center [418, 321] width 170 height 42
